Goal: Navigation & Orientation: Find specific page/section

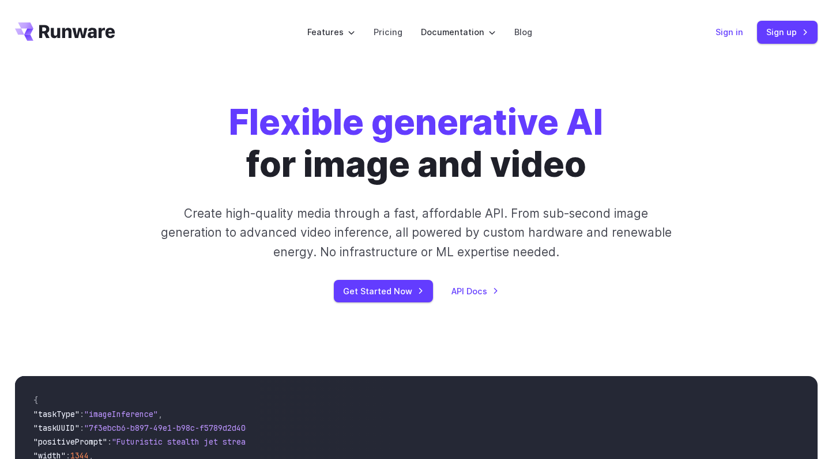
click at [737, 28] on link "Sign in" at bounding box center [729, 31] width 28 height 13
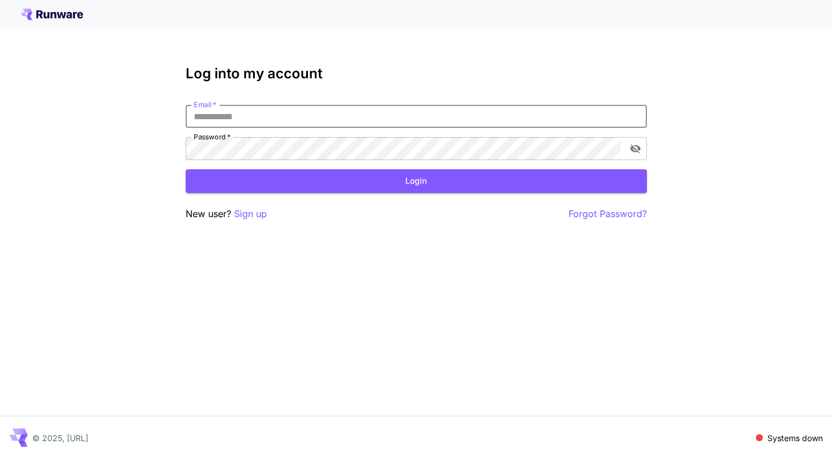
click at [448, 112] on input "Email   *" at bounding box center [416, 116] width 461 height 23
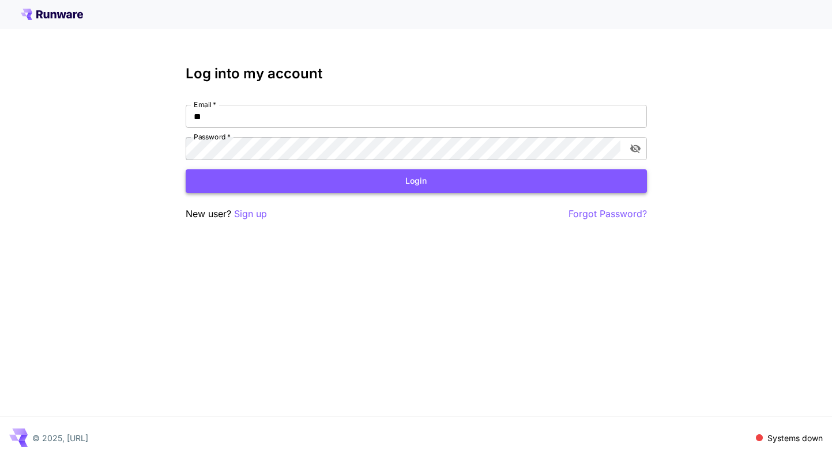
type input "**********"
click button "Login" at bounding box center [416, 181] width 461 height 24
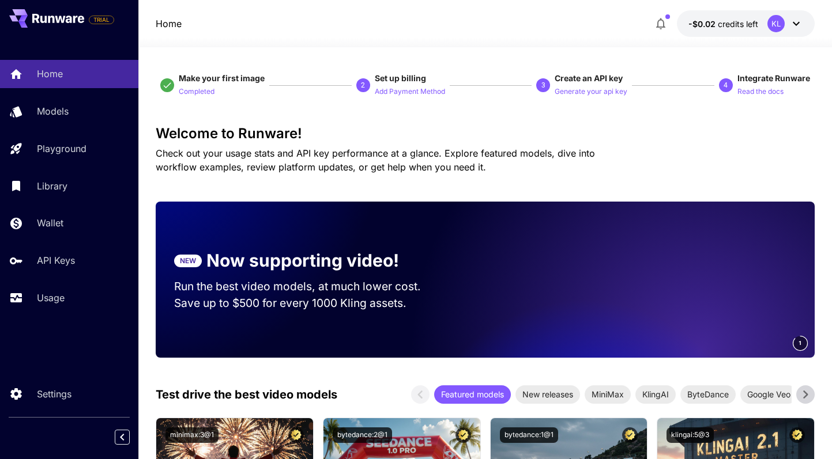
click at [796, 24] on icon at bounding box center [795, 24] width 7 height 4
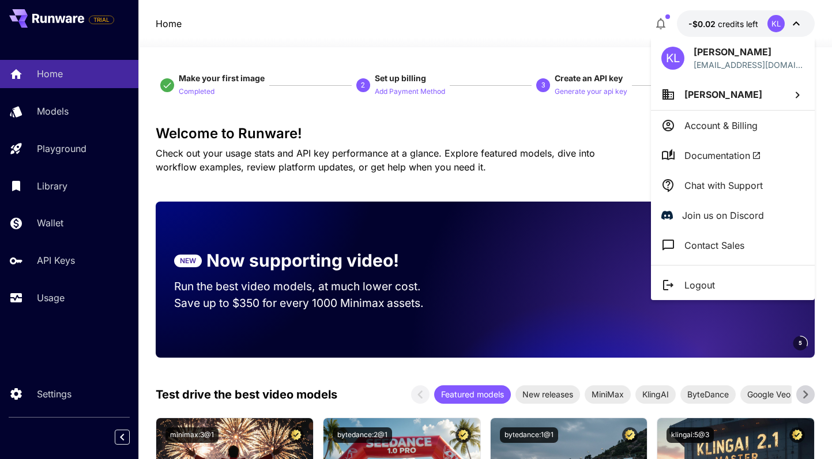
click at [796, 25] on div at bounding box center [416, 229] width 832 height 459
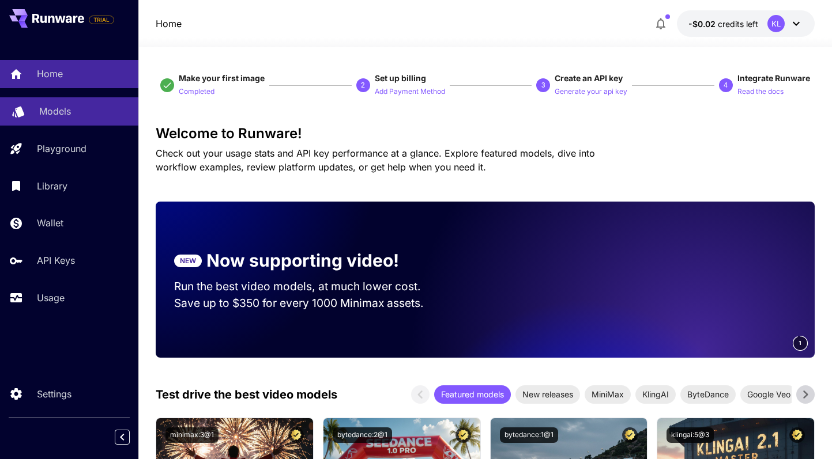
click at [49, 110] on p "Models" at bounding box center [55, 111] width 32 height 14
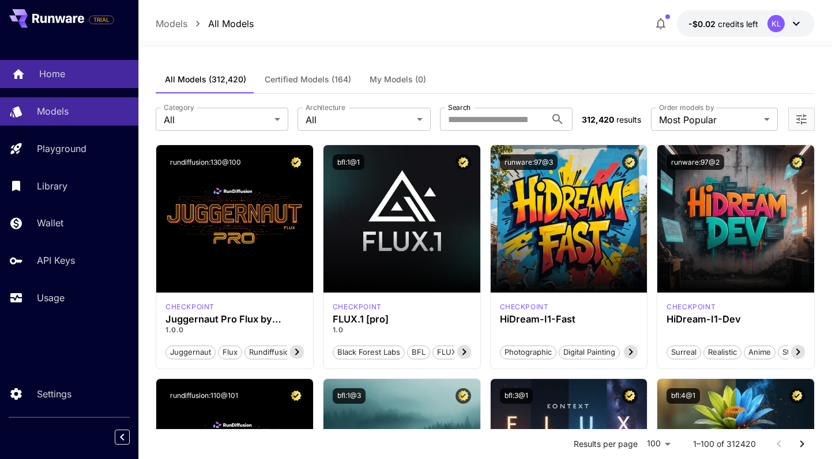
click at [49, 75] on p "Home" at bounding box center [52, 74] width 26 height 14
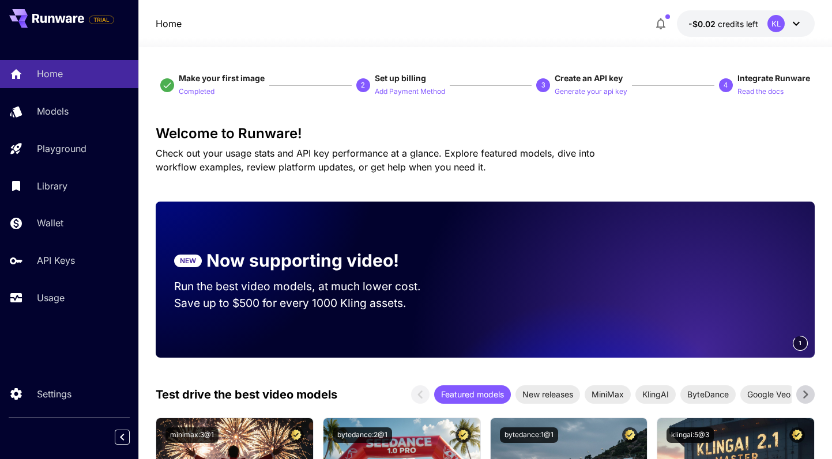
click at [796, 22] on icon at bounding box center [796, 24] width 14 height 14
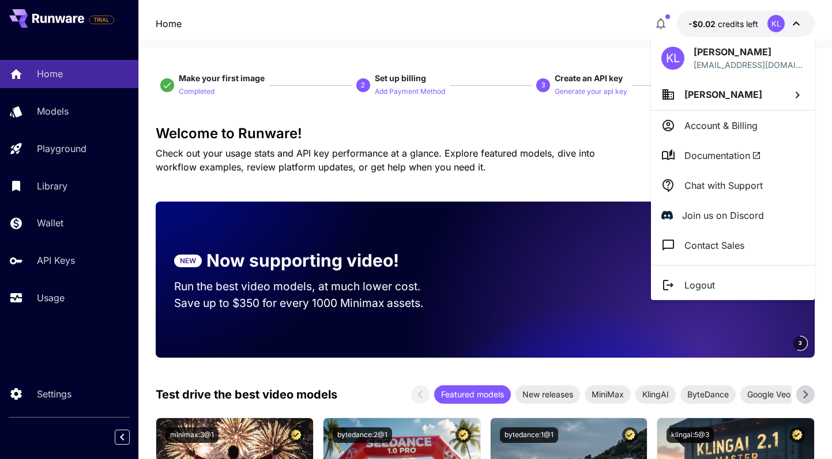
click at [663, 27] on div at bounding box center [416, 229] width 832 height 459
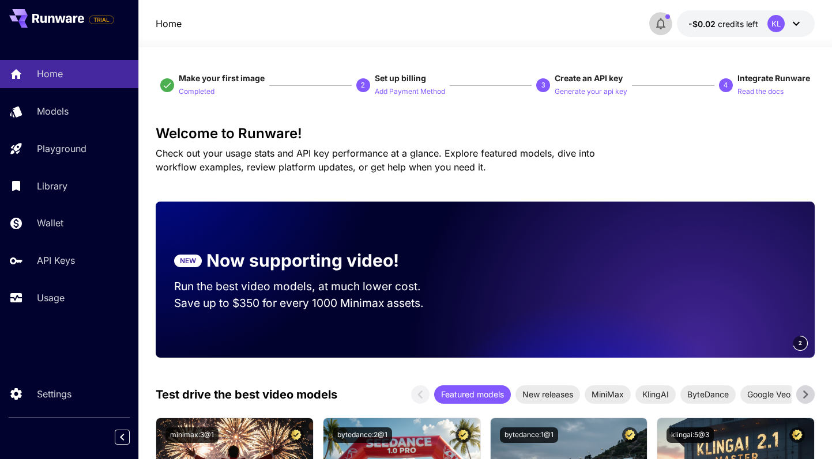
click at [662, 21] on icon "button" at bounding box center [660, 24] width 14 height 14
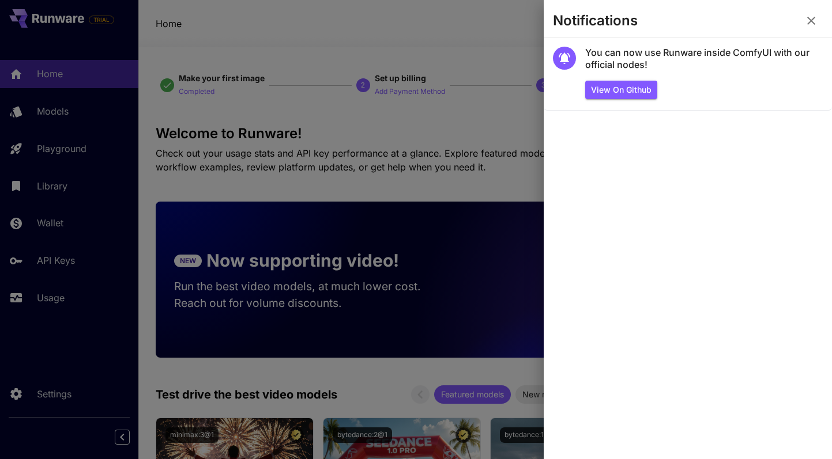
click at [409, 13] on div at bounding box center [416, 229] width 832 height 459
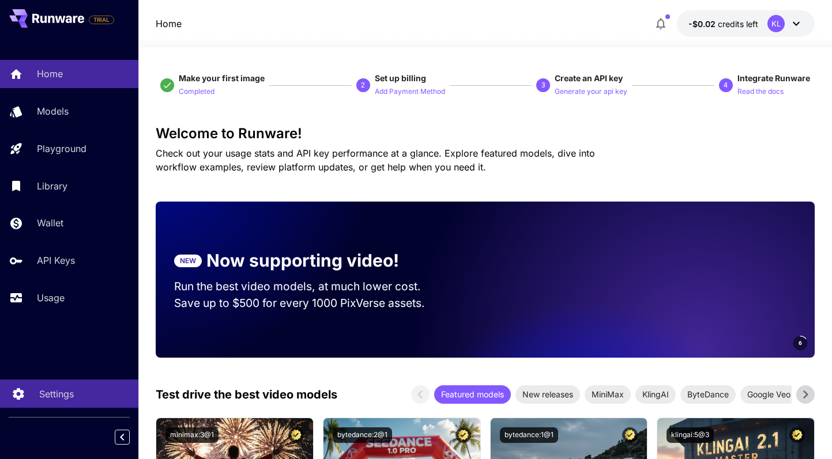
click at [46, 394] on p "Settings" at bounding box center [56, 394] width 35 height 14
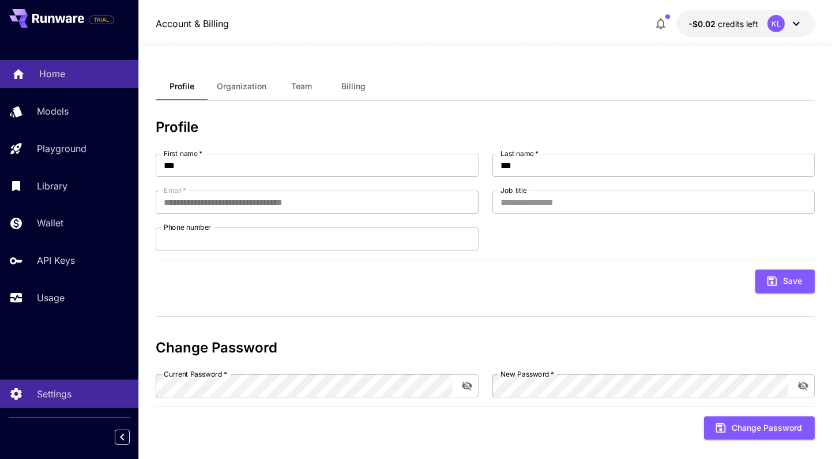
click at [54, 75] on p "Home" at bounding box center [52, 74] width 26 height 14
